Goal: Entertainment & Leisure: Browse casually

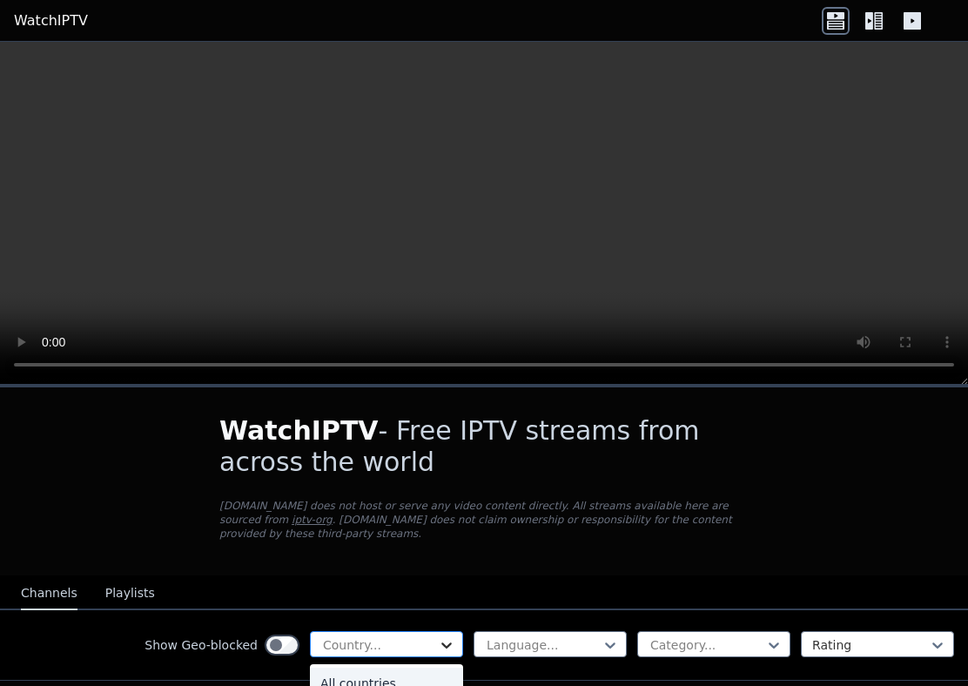
click at [440, 642] on icon at bounding box center [446, 644] width 17 height 17
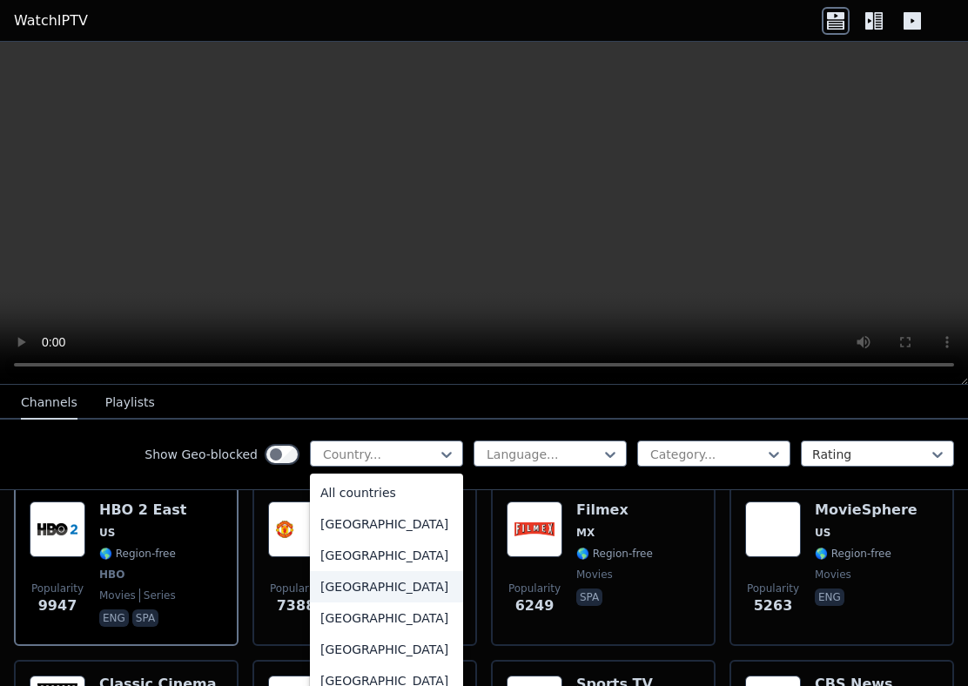
click at [326, 594] on div "[GEOGRAPHIC_DATA]" at bounding box center [386, 586] width 153 height 31
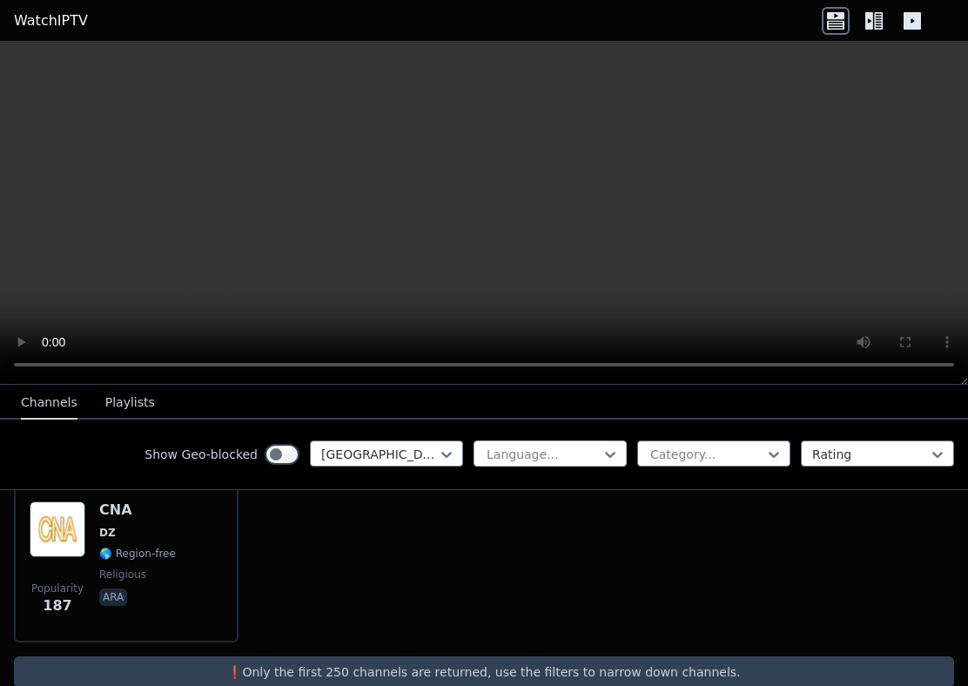
click at [529, 453] on div at bounding box center [543, 454] width 117 height 17
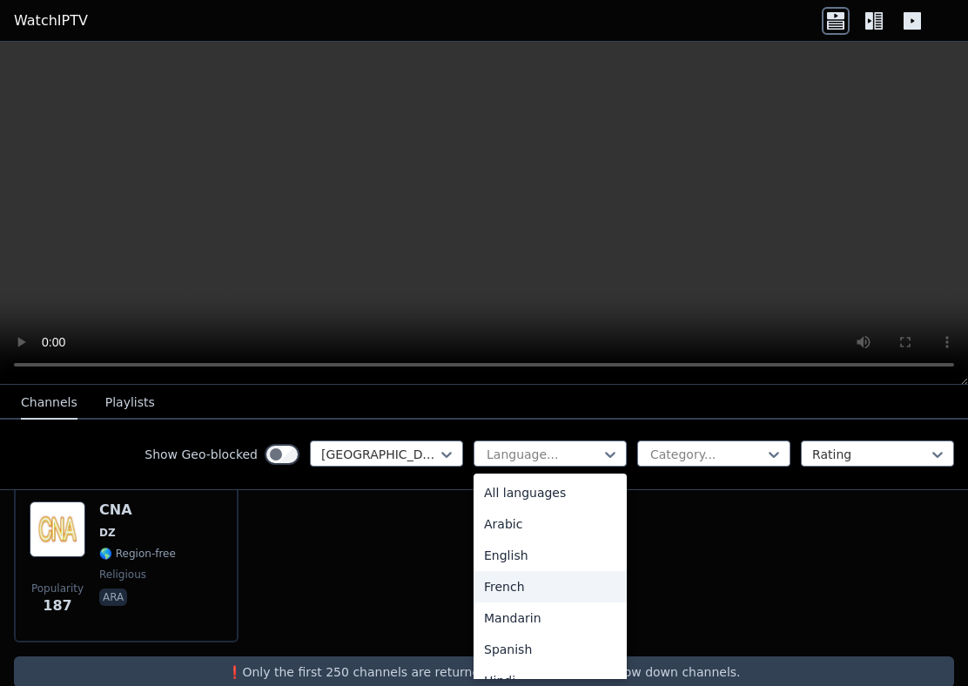
click at [495, 594] on div "French" at bounding box center [549, 586] width 153 height 31
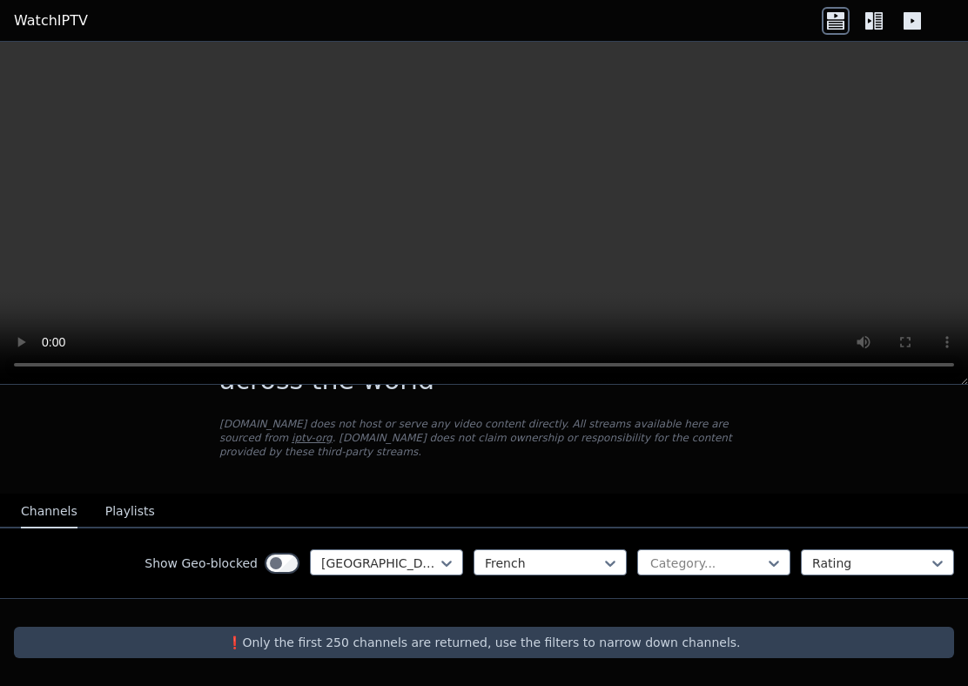
scroll to position [82, 0]
click at [395, 567] on div at bounding box center [379, 562] width 117 height 17
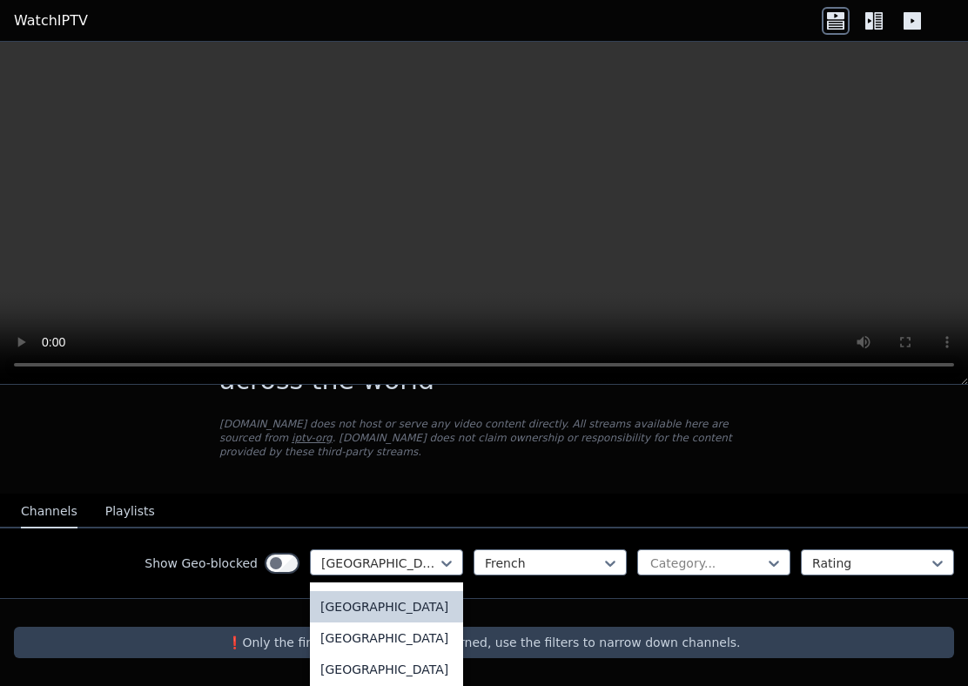
scroll to position [209, 0]
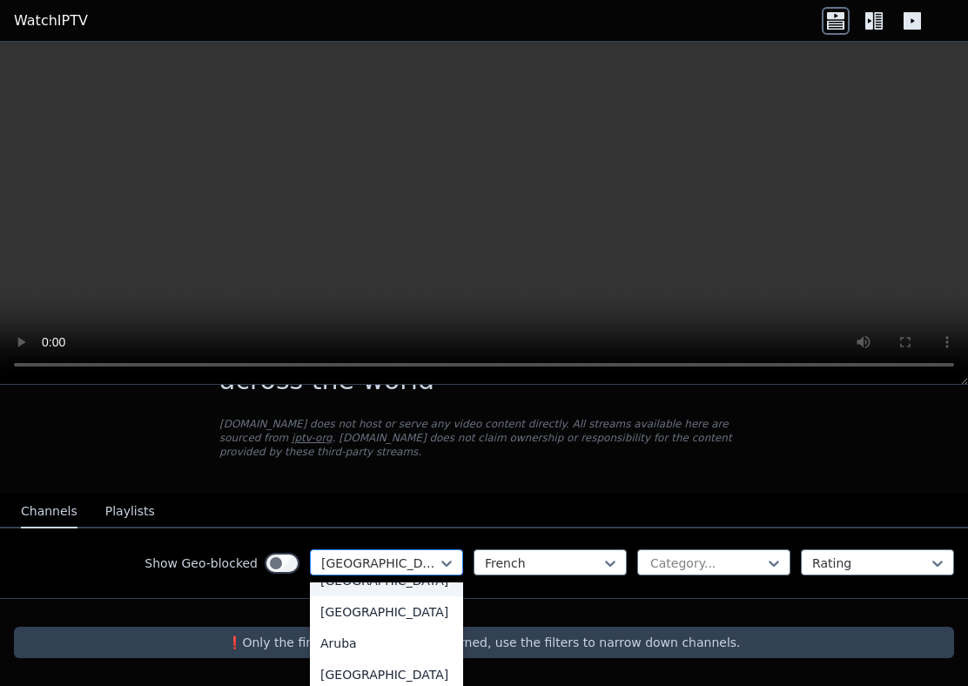
click at [364, 562] on div at bounding box center [379, 562] width 117 height 17
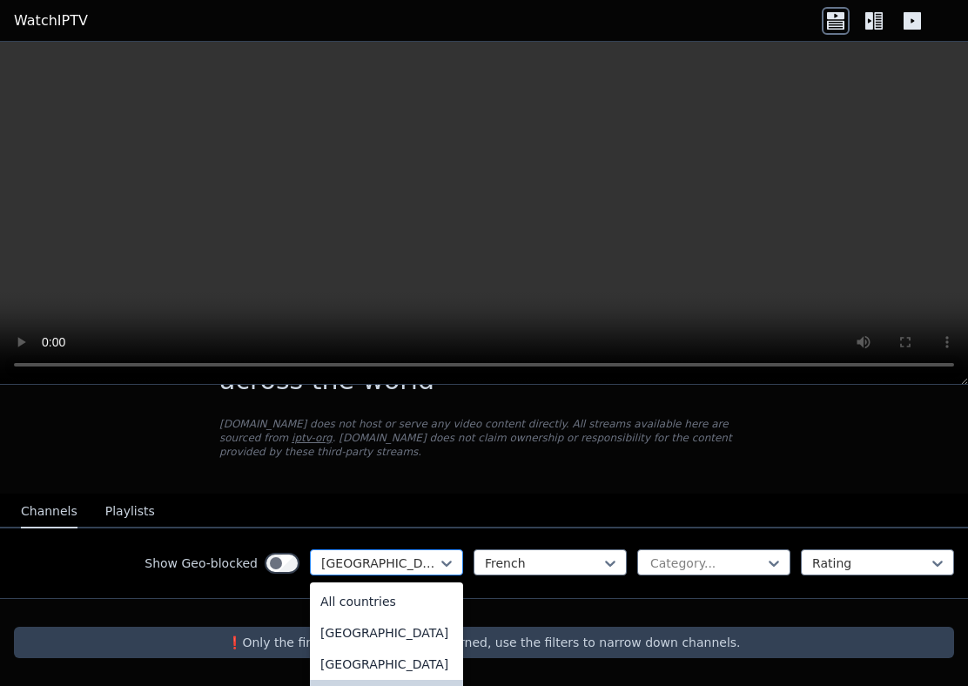
click at [364, 562] on div at bounding box center [379, 562] width 117 height 17
type input "***"
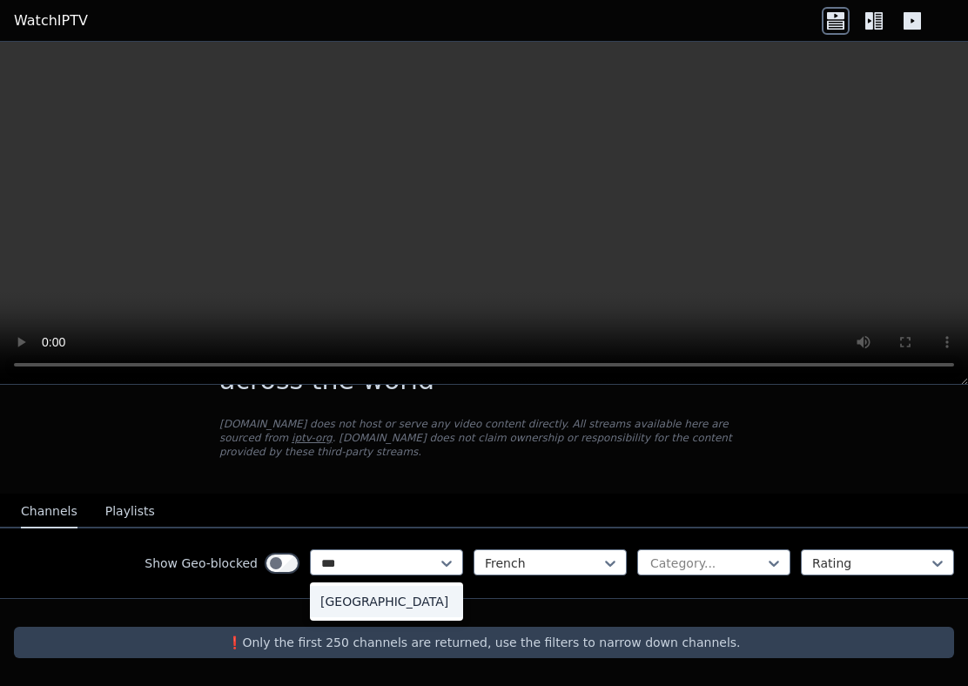
click at [335, 595] on div "[GEOGRAPHIC_DATA]" at bounding box center [386, 601] width 153 height 31
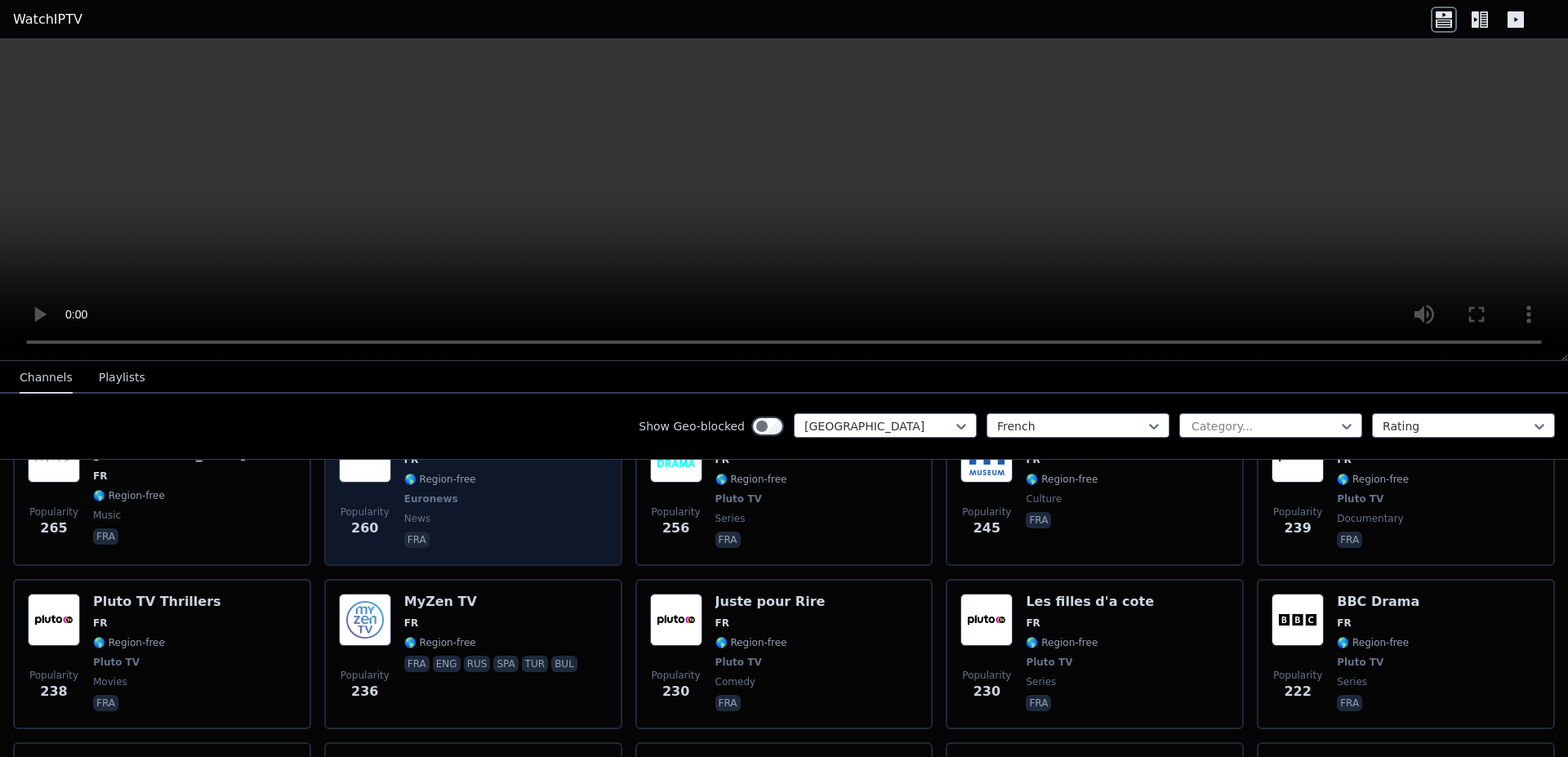
scroll to position [897, 0]
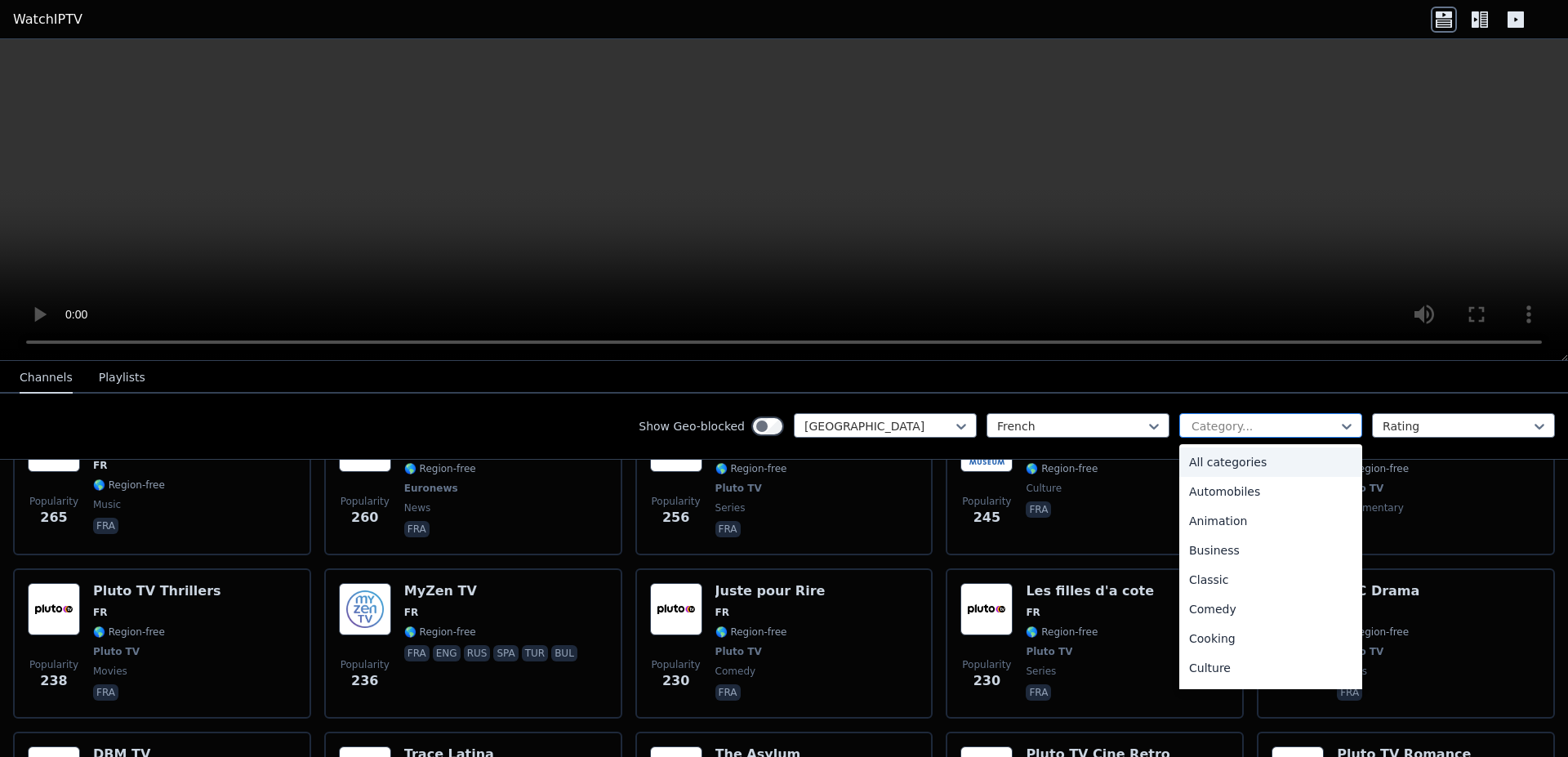
click at [907, 426] on div at bounding box center [1264, 426] width 148 height 16
click at [907, 601] on div "Documentary" at bounding box center [1271, 598] width 183 height 29
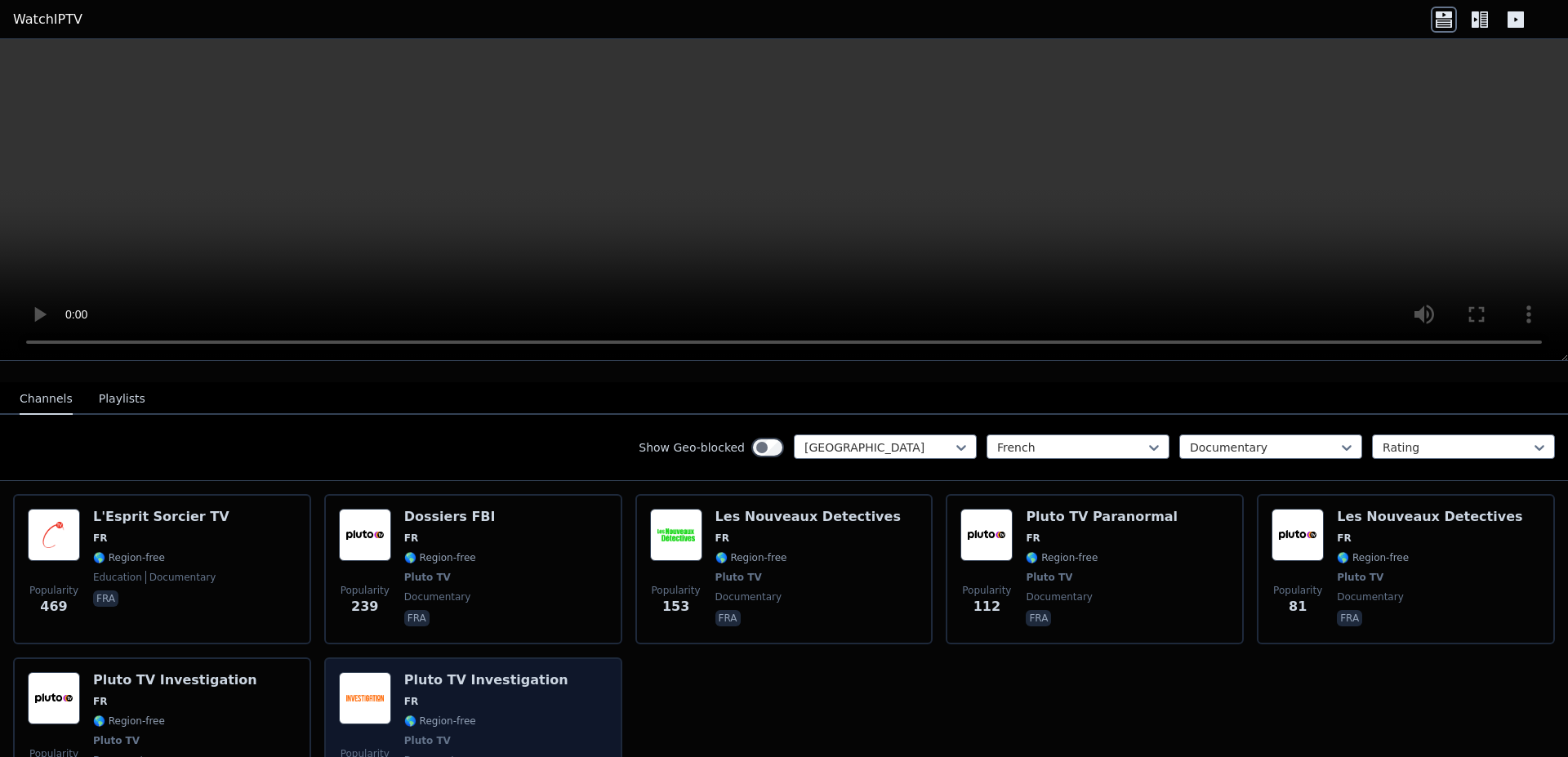
scroll to position [179, 0]
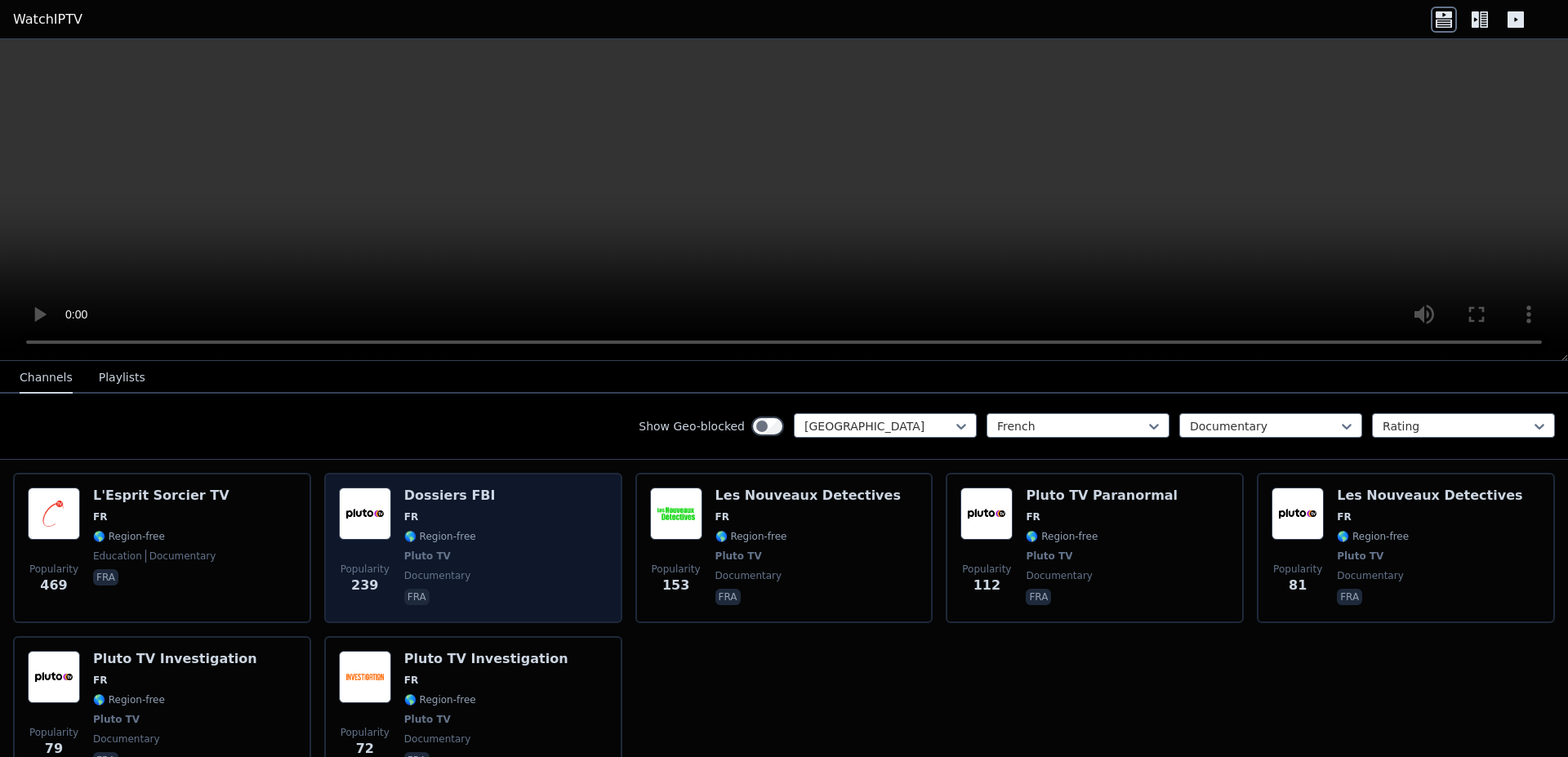
click at [443, 518] on span "FR" at bounding box center [449, 517] width 91 height 13
click at [361, 524] on img at bounding box center [365, 514] width 53 height 53
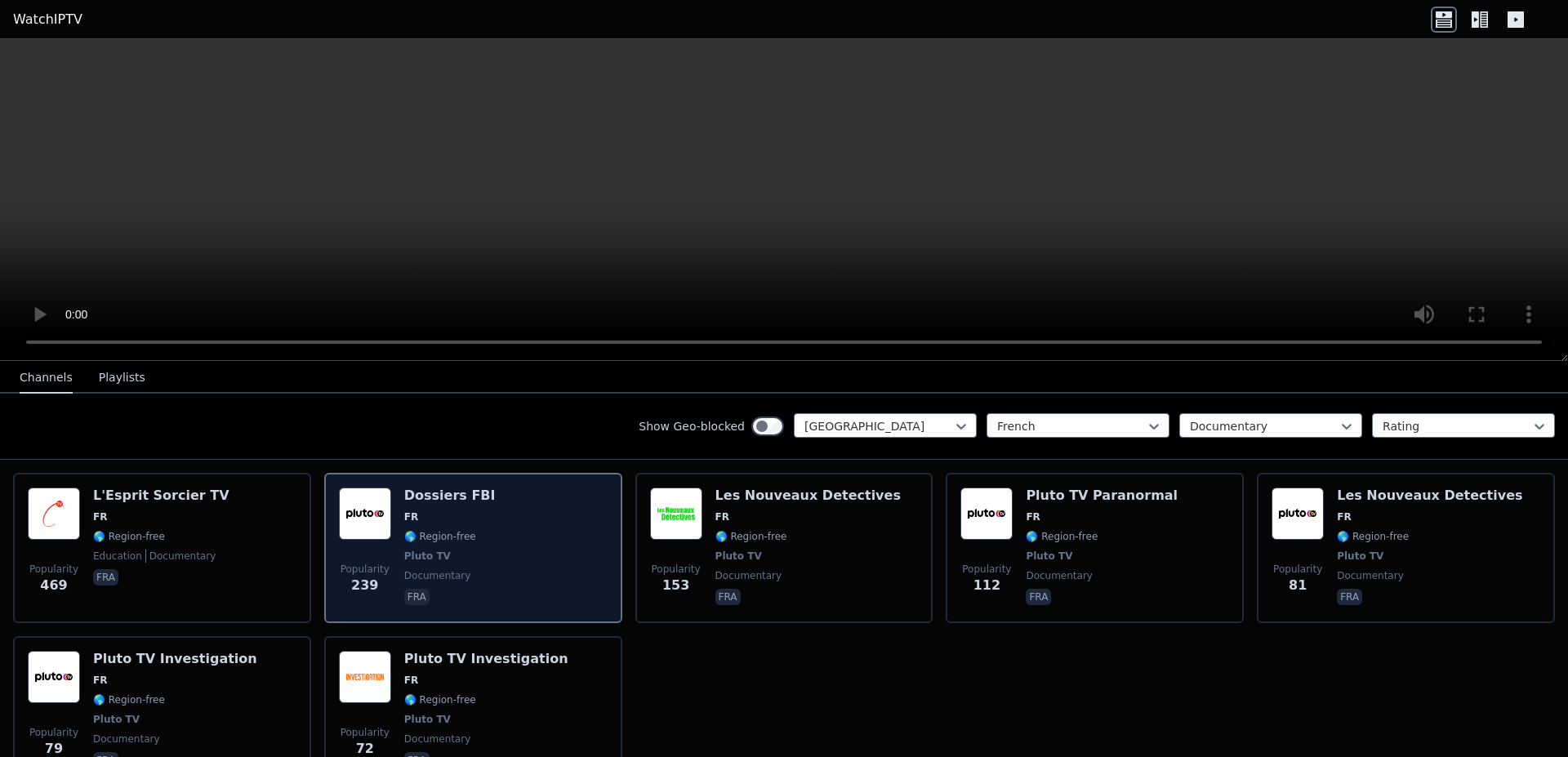
click at [360, 524] on img at bounding box center [365, 514] width 53 height 53
click at [371, 509] on img at bounding box center [365, 514] width 53 height 53
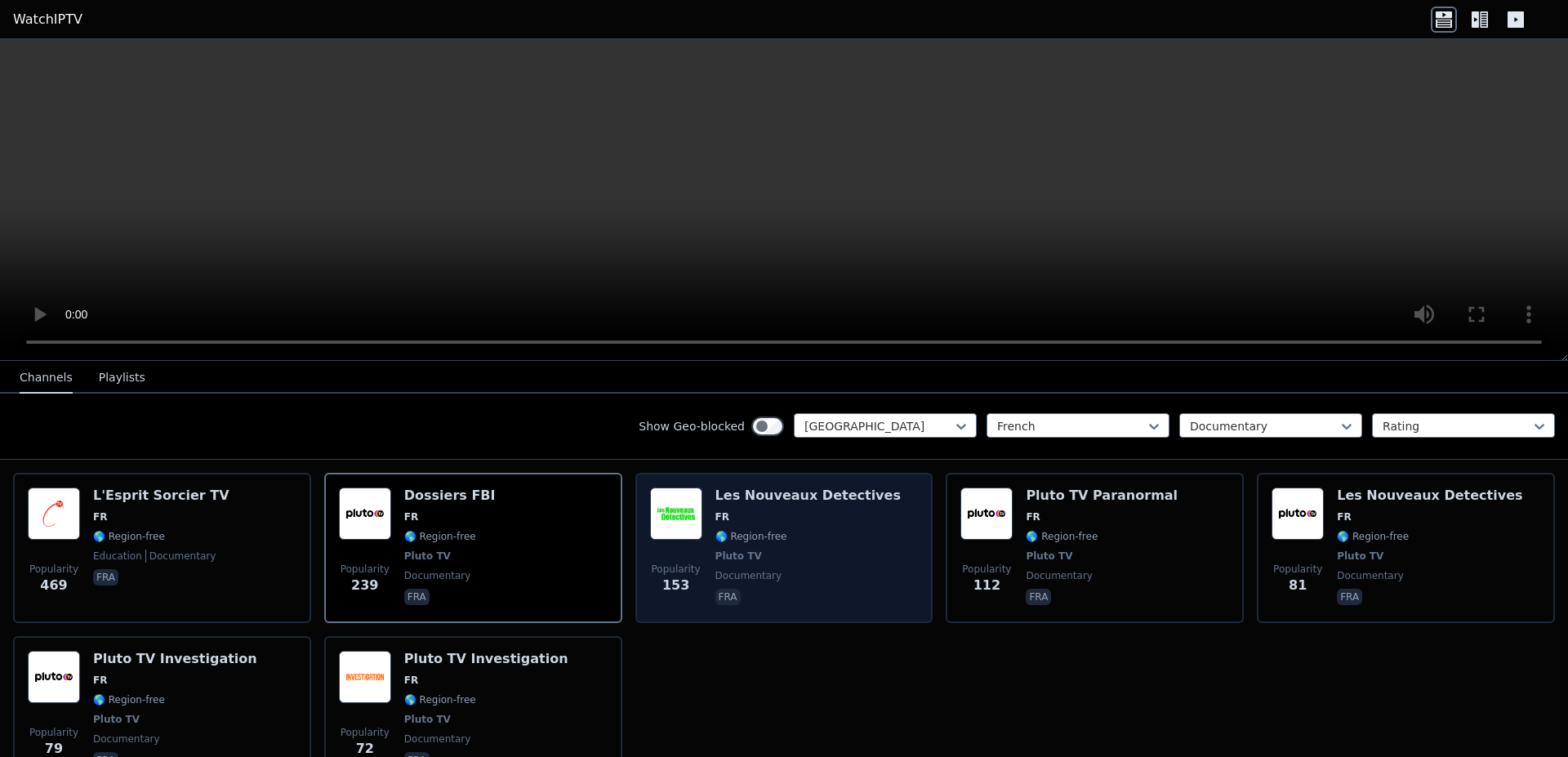
click at [762, 512] on span "FR" at bounding box center [808, 517] width 186 height 13
click at [761, 512] on span "FR" at bounding box center [808, 517] width 186 height 13
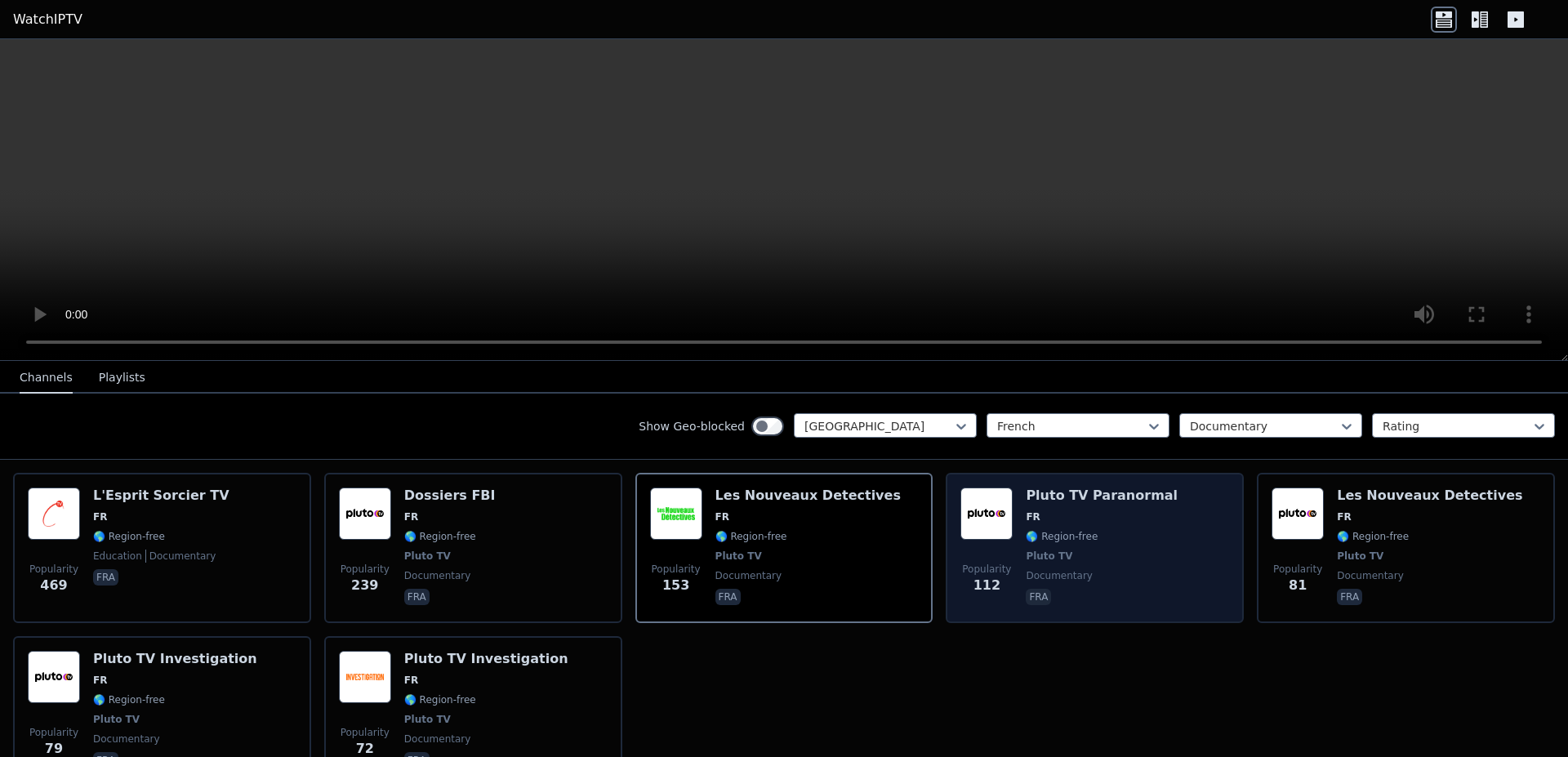
click at [907, 512] on div "Popularity 112 Pluto TV Paranormal FR 🌎 Region-free Pluto TV documentary fra" at bounding box center [1095, 548] width 268 height 121
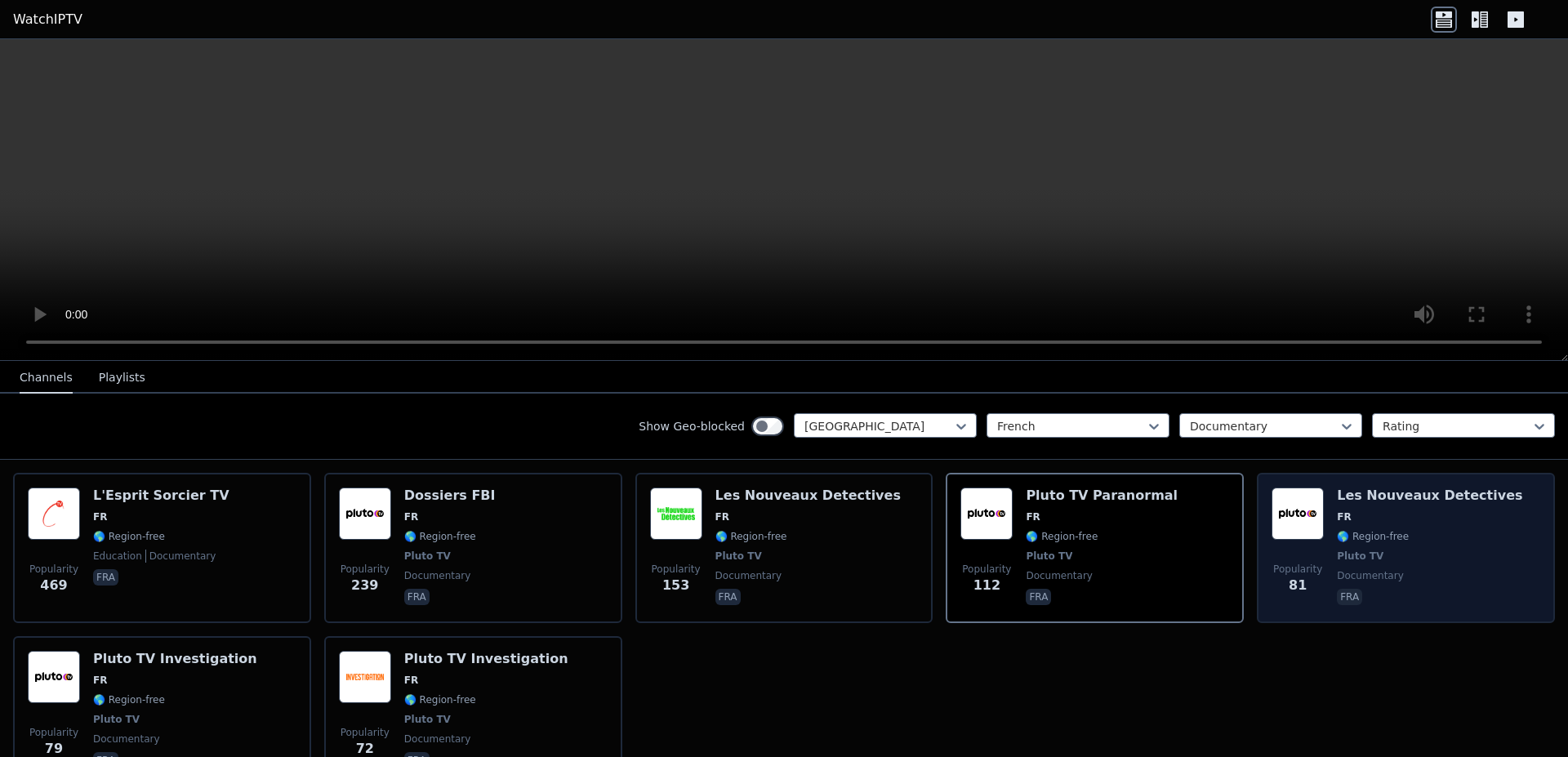
click at [907, 512] on span "FR" at bounding box center [1344, 517] width 14 height 13
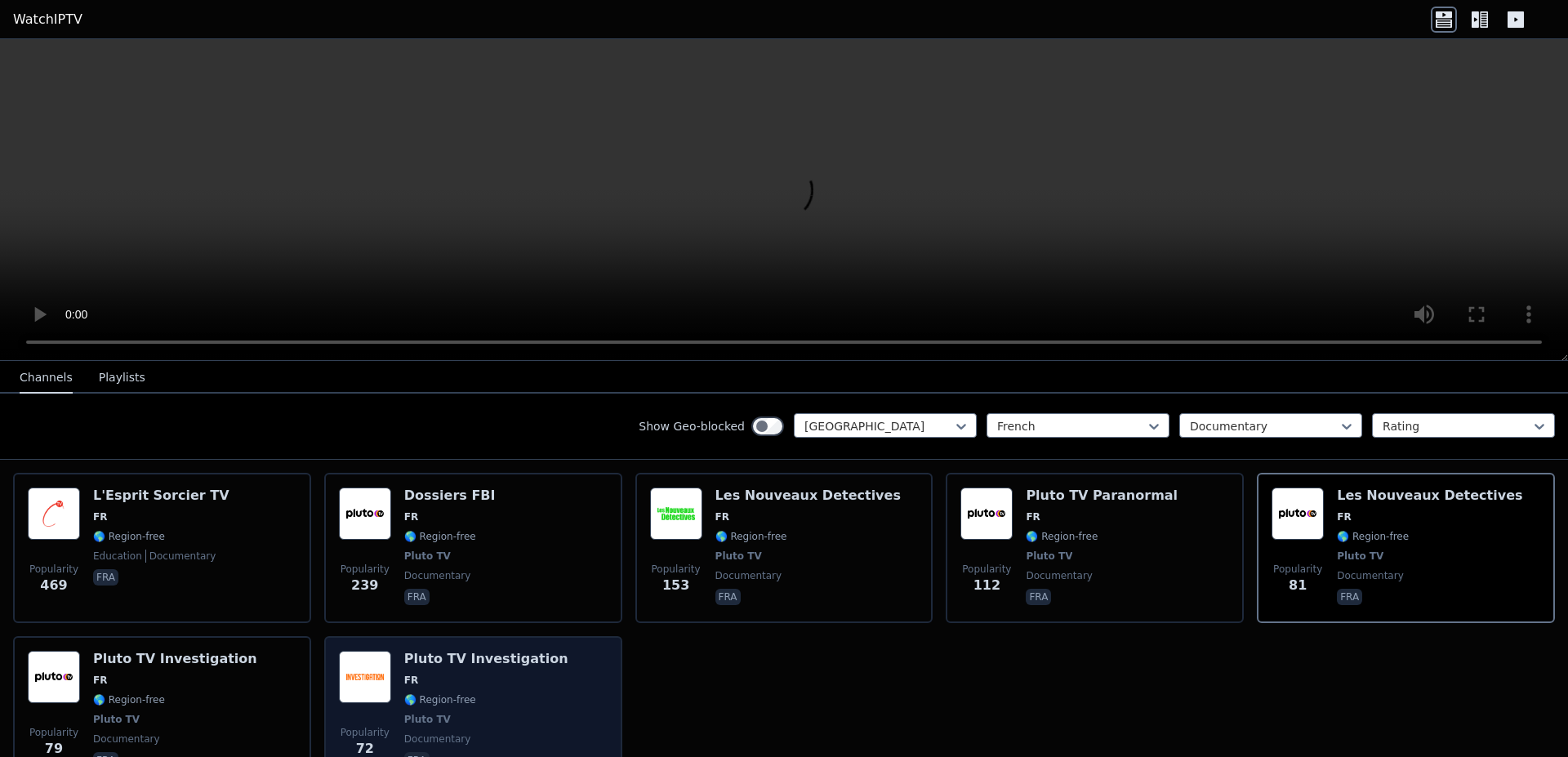
click at [524, 643] on span "FR" at bounding box center [486, 680] width 164 height 13
drag, startPoint x: 517, startPoint y: 686, endPoint x: 379, endPoint y: 682, distance: 138.1
click at [379, 643] on div "Popularity 72 Pluto TV Investigation FR 🌎 Region-free Pluto TV documentary fra" at bounding box center [473, 711] width 268 height 121
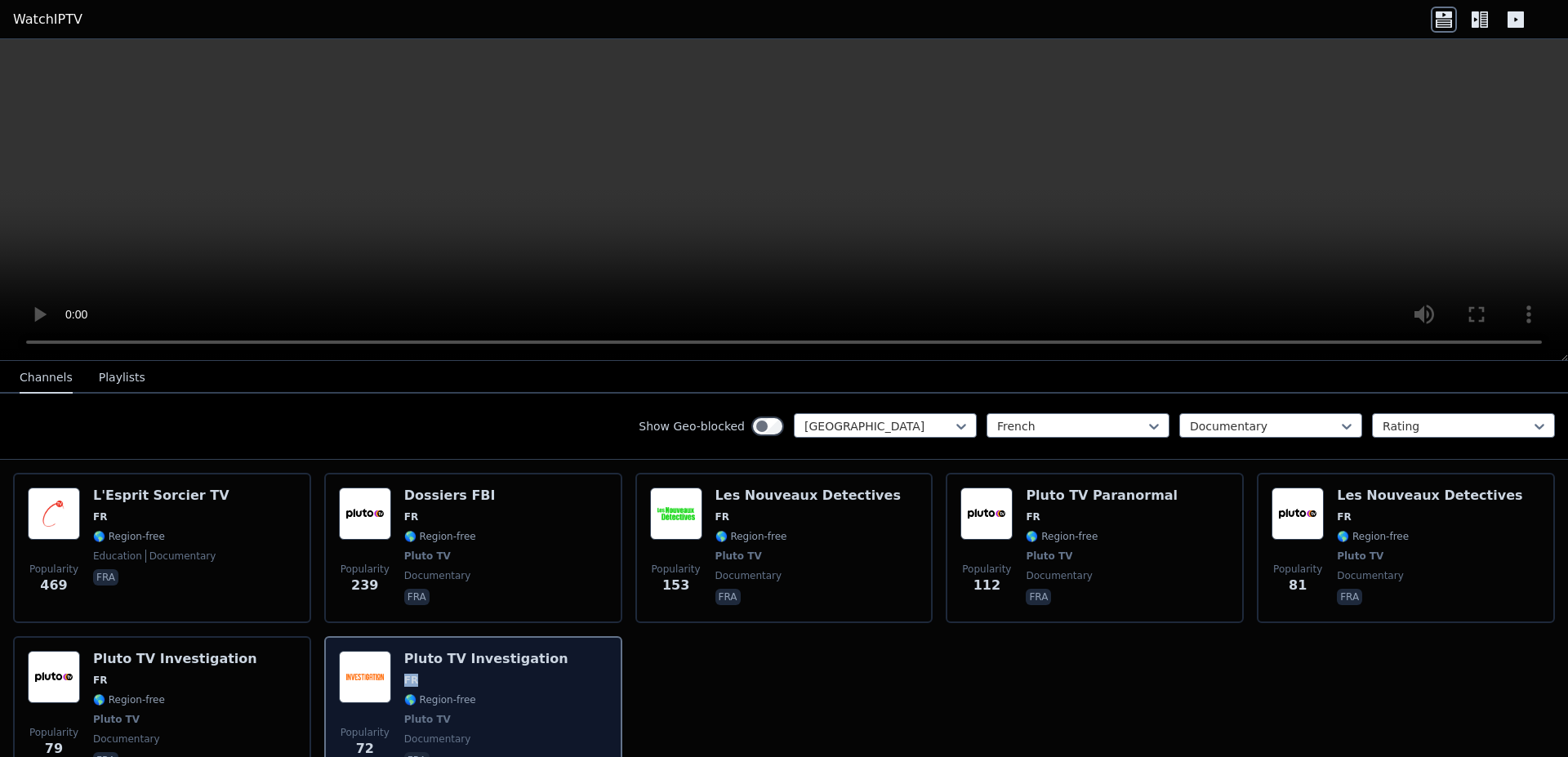
click at [379, 643] on img at bounding box center [365, 677] width 53 height 53
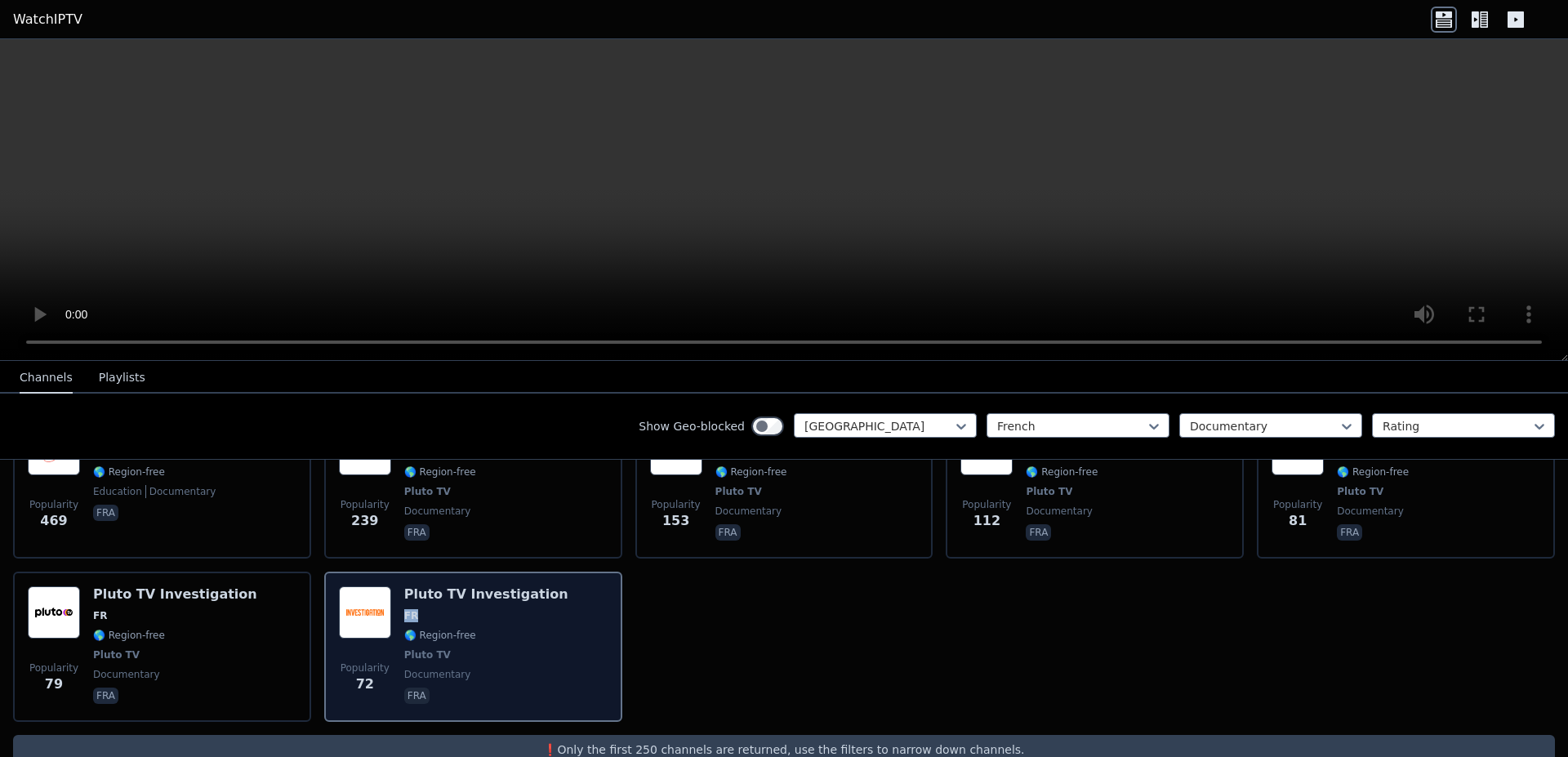
scroll to position [277, 0]
